Goal: Task Accomplishment & Management: Manage account settings

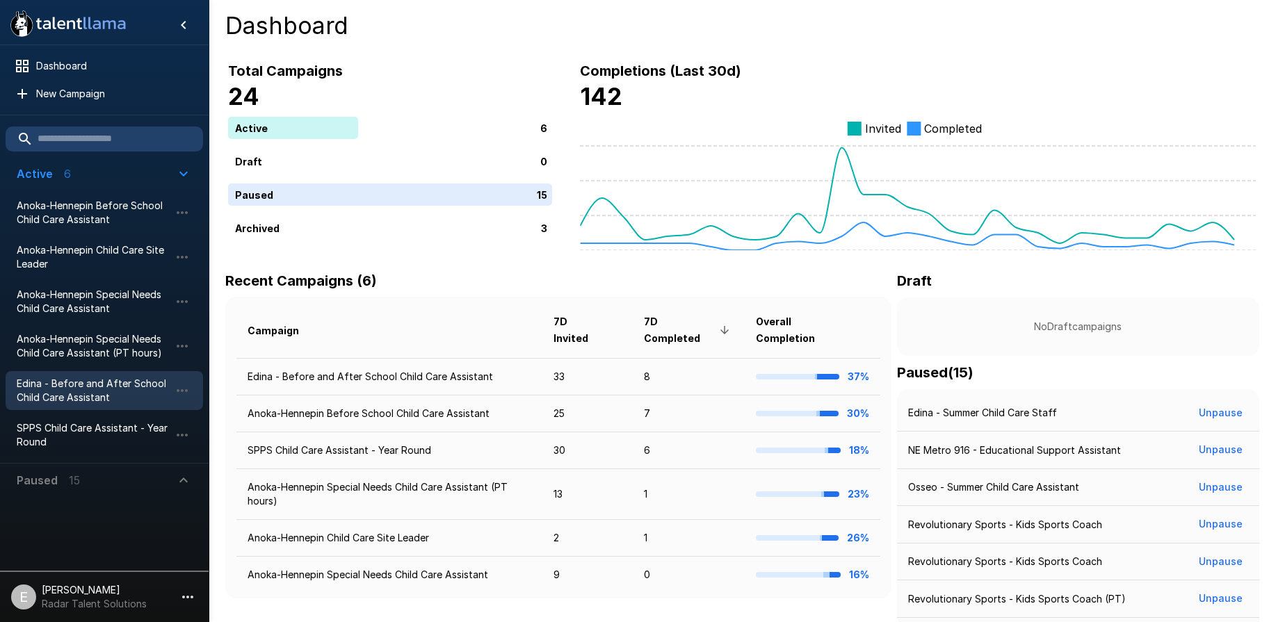
click at [112, 387] on span "Edina - Before and After School Child Care Assistant" at bounding box center [93, 391] width 153 height 28
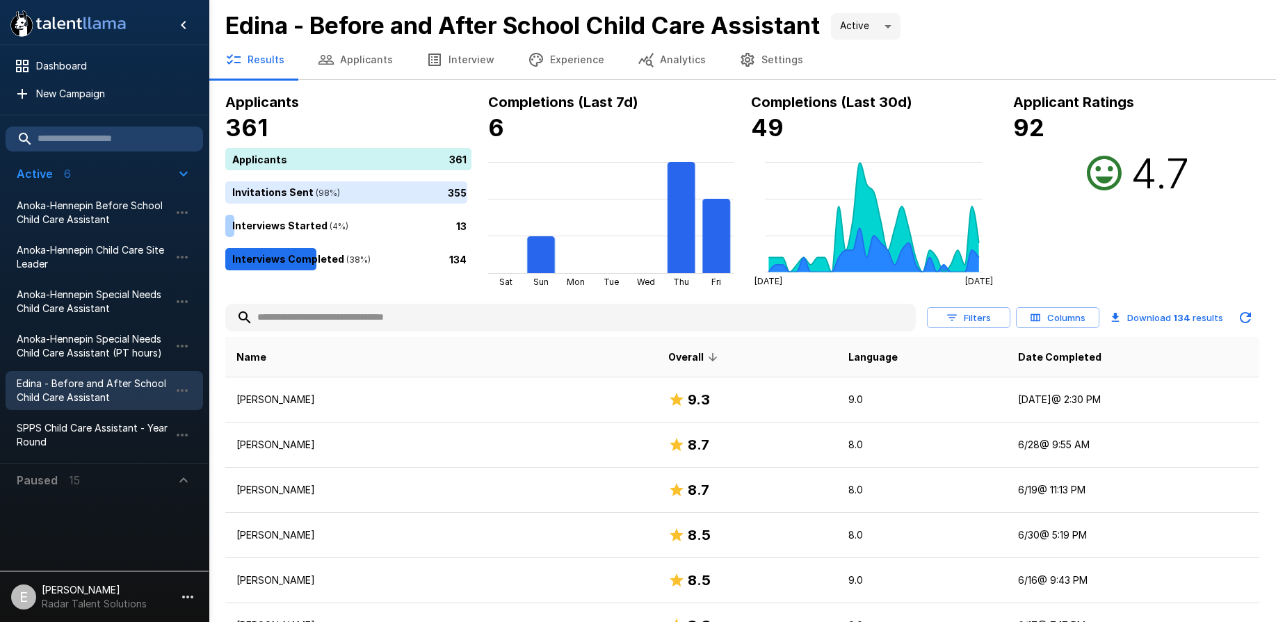
click at [341, 64] on button "Applicants" at bounding box center [355, 59] width 108 height 39
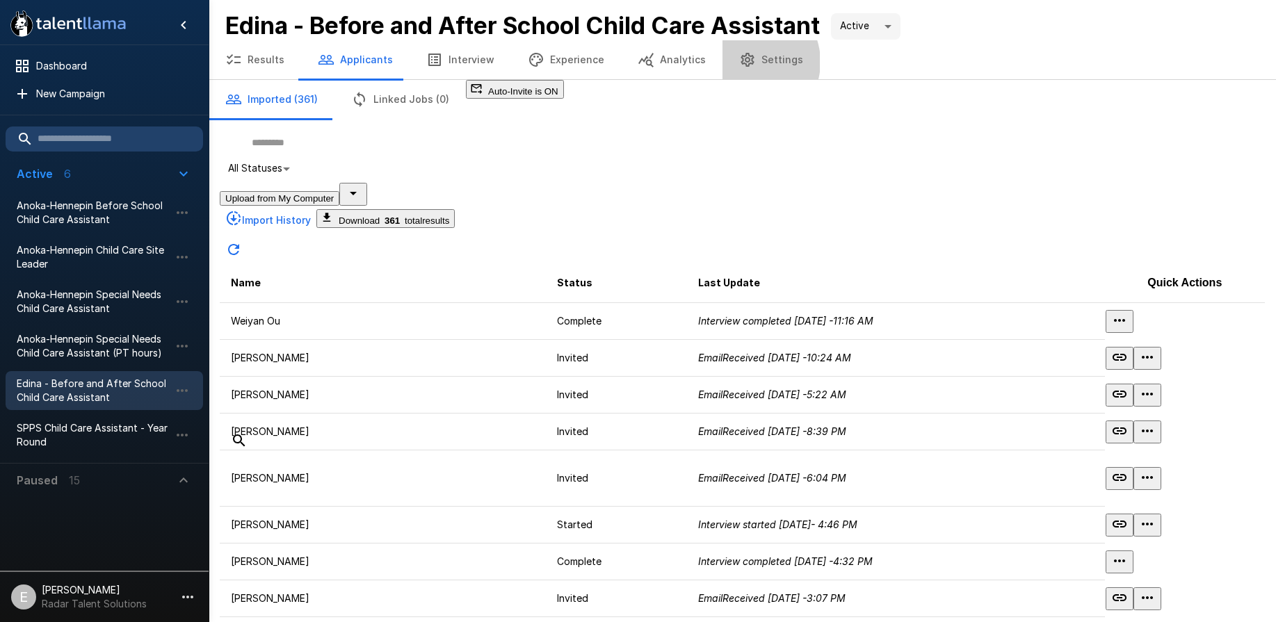
click at [741, 62] on icon "button" at bounding box center [747, 60] width 13 height 14
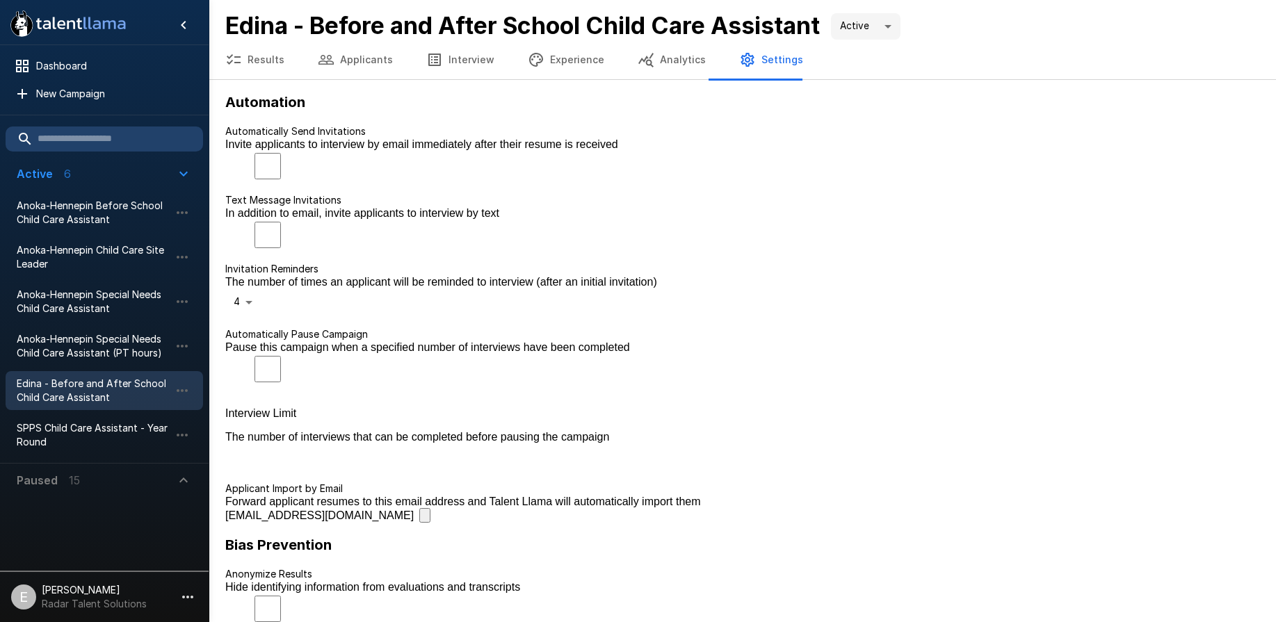
click at [439, 519] on icon "button" at bounding box center [432, 526] width 13 height 15
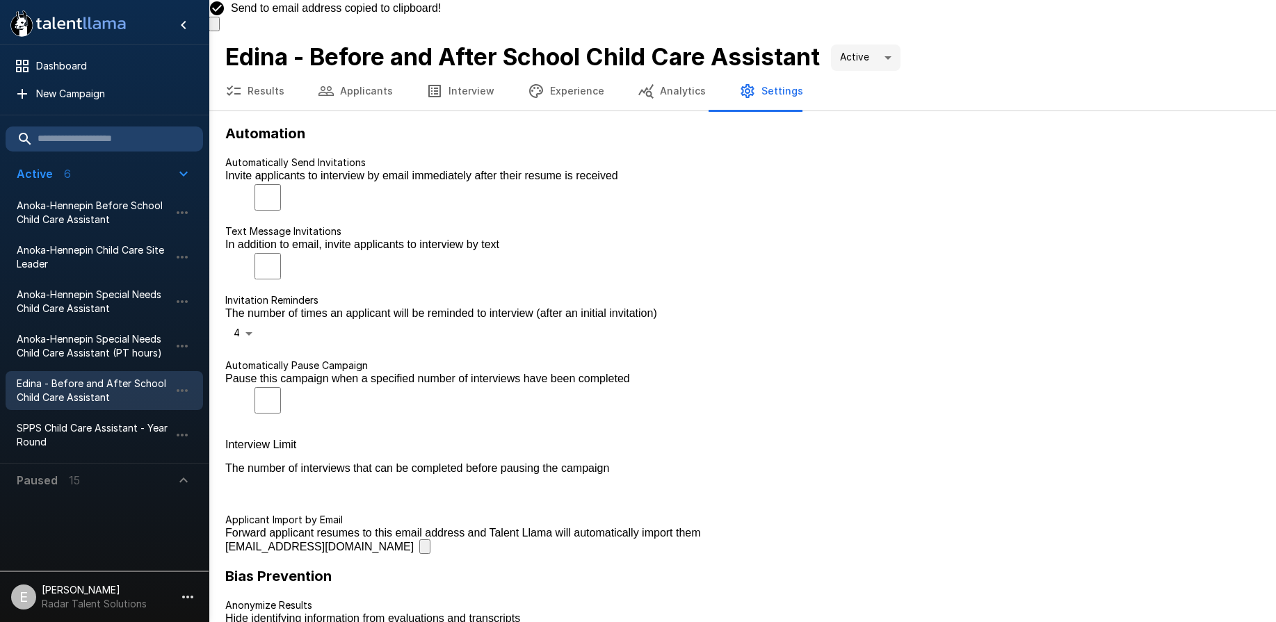
click at [374, 72] on button "Applicants" at bounding box center [355, 91] width 108 height 39
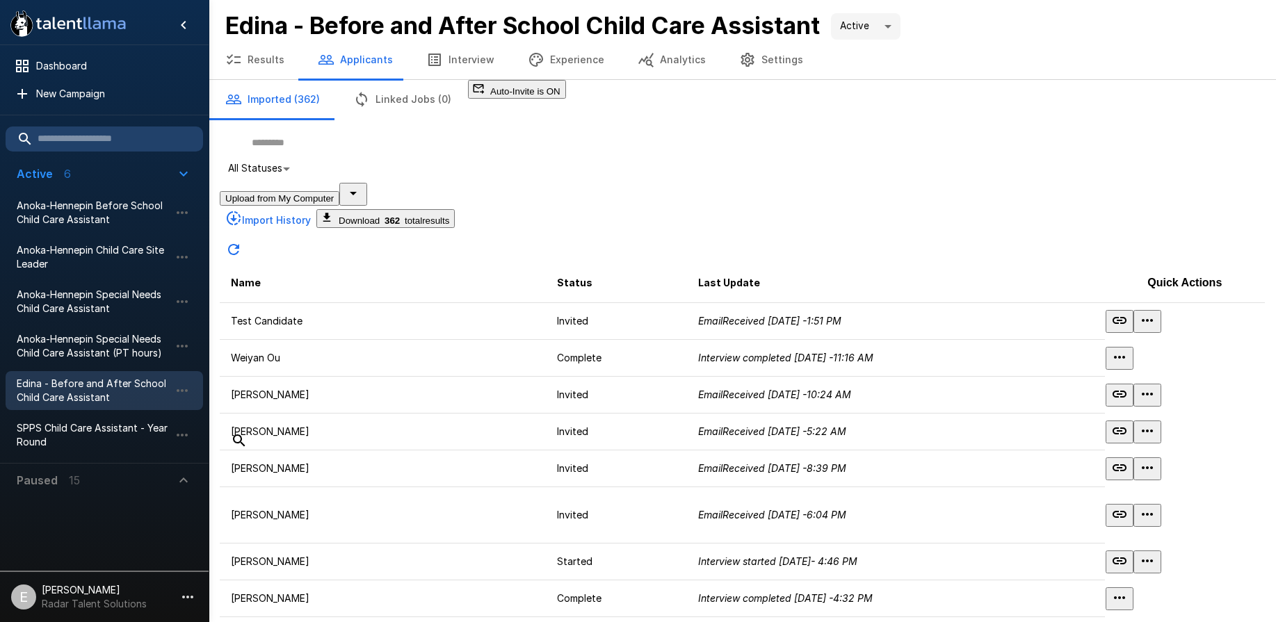
click at [1156, 312] on icon "button" at bounding box center [1147, 320] width 17 height 17
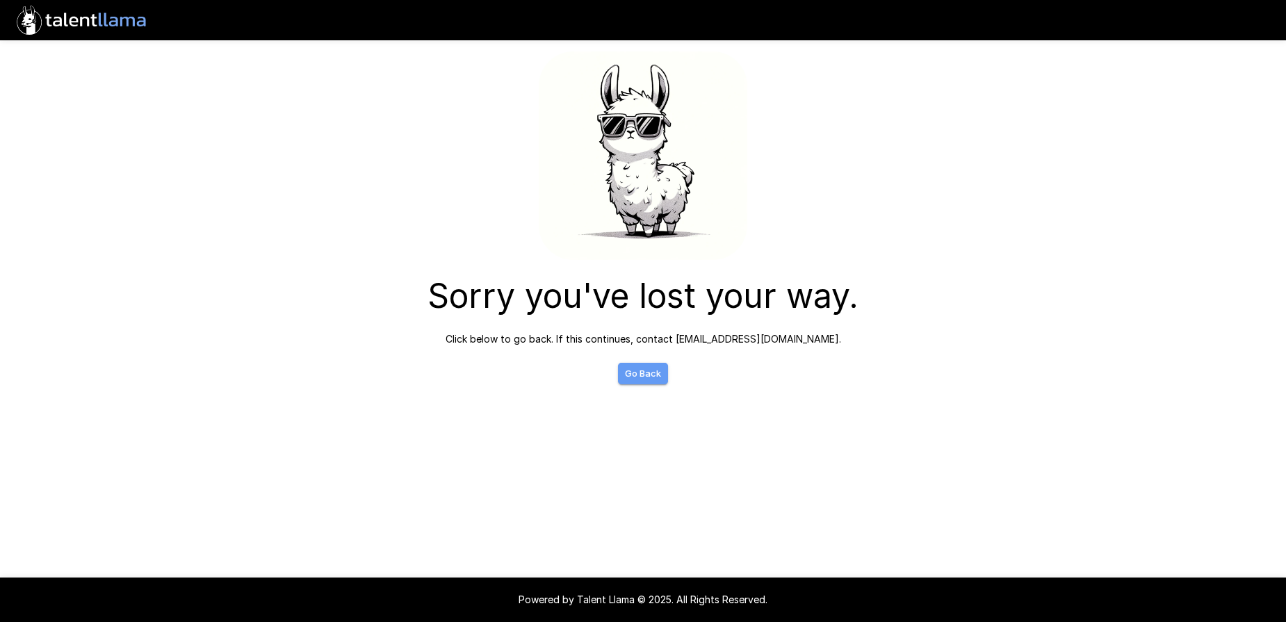
click at [656, 380] on link "Go Back" at bounding box center [643, 374] width 50 height 22
